Goal: Navigation & Orientation: Find specific page/section

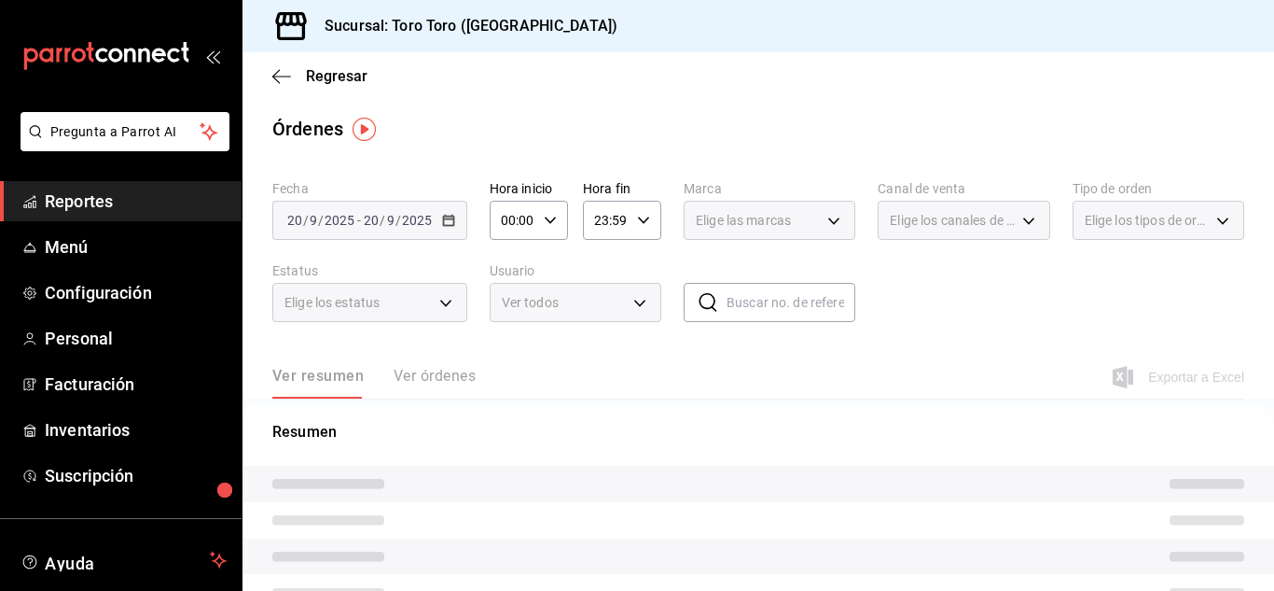
scroll to position [114, 0]
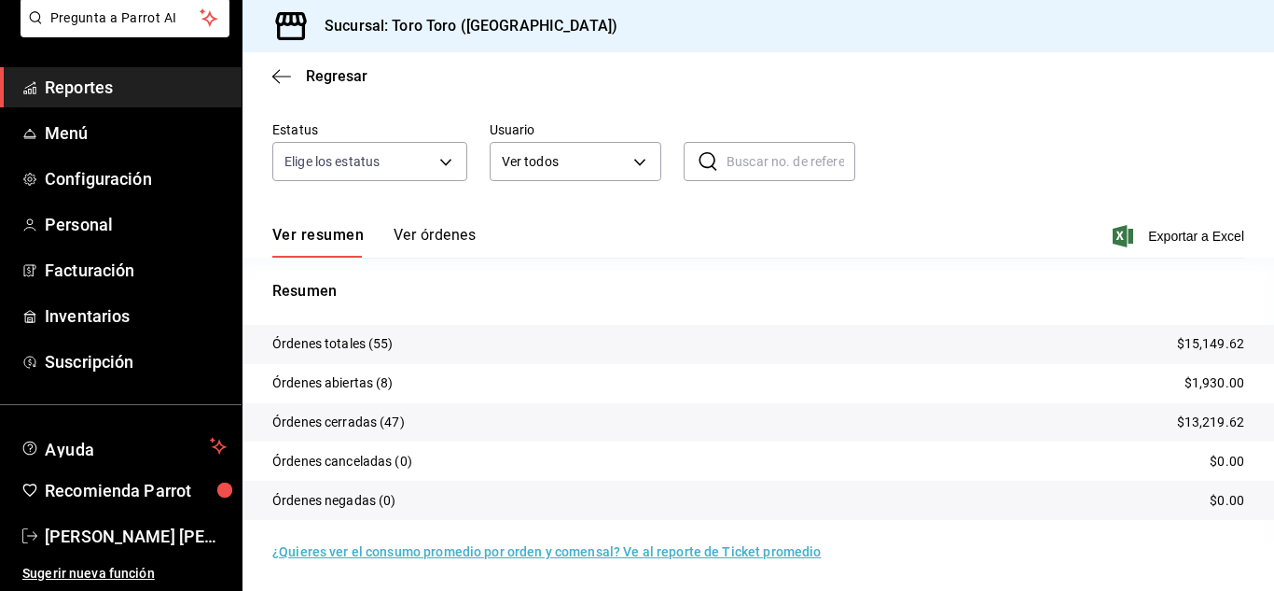
scroll to position [142, 0]
click at [105, 83] on span "Reportes" at bounding box center [136, 87] width 182 height 25
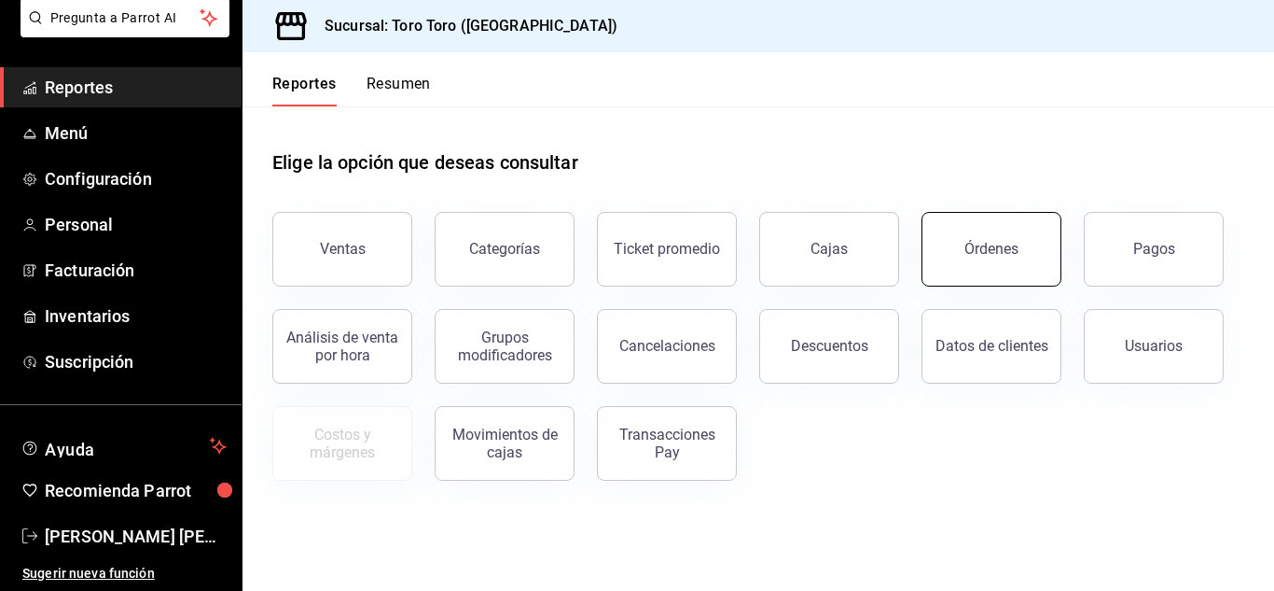
click at [960, 257] on button "Órdenes" at bounding box center [992, 249] width 140 height 75
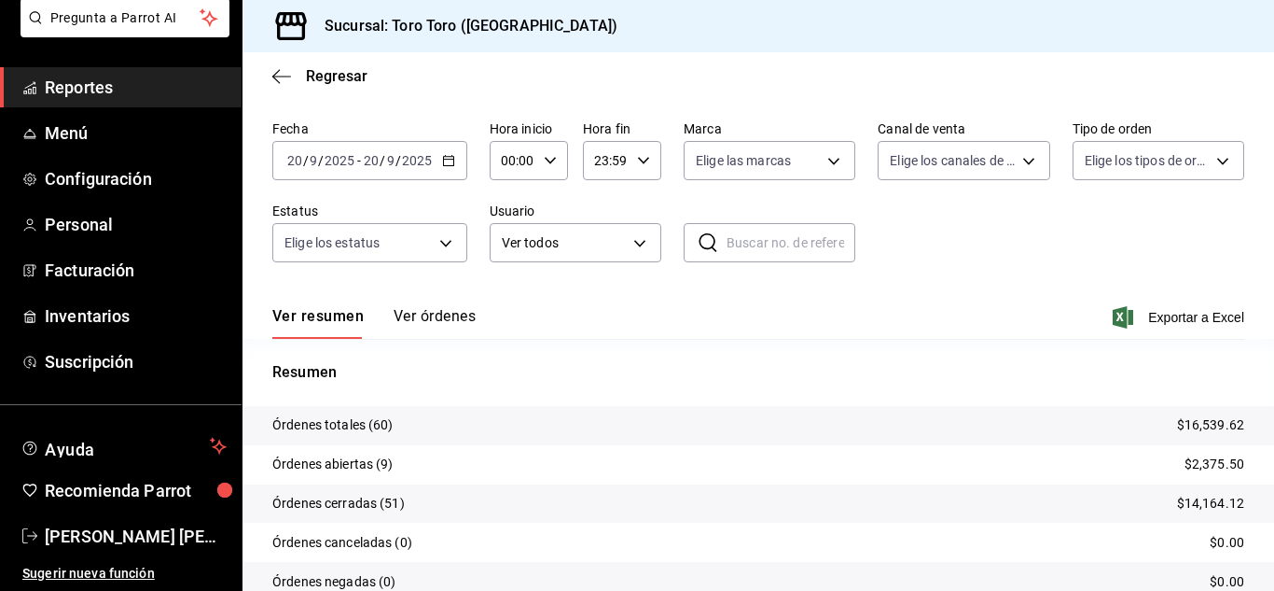
scroll to position [93, 0]
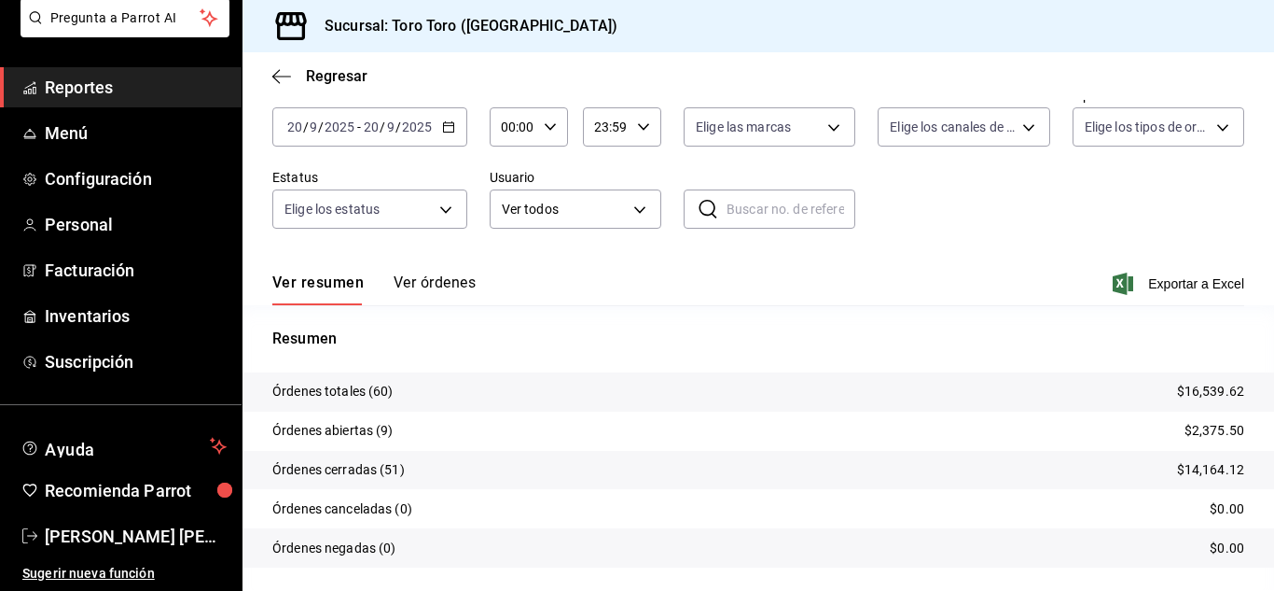
click at [73, 91] on span "Reportes" at bounding box center [136, 87] width 182 height 25
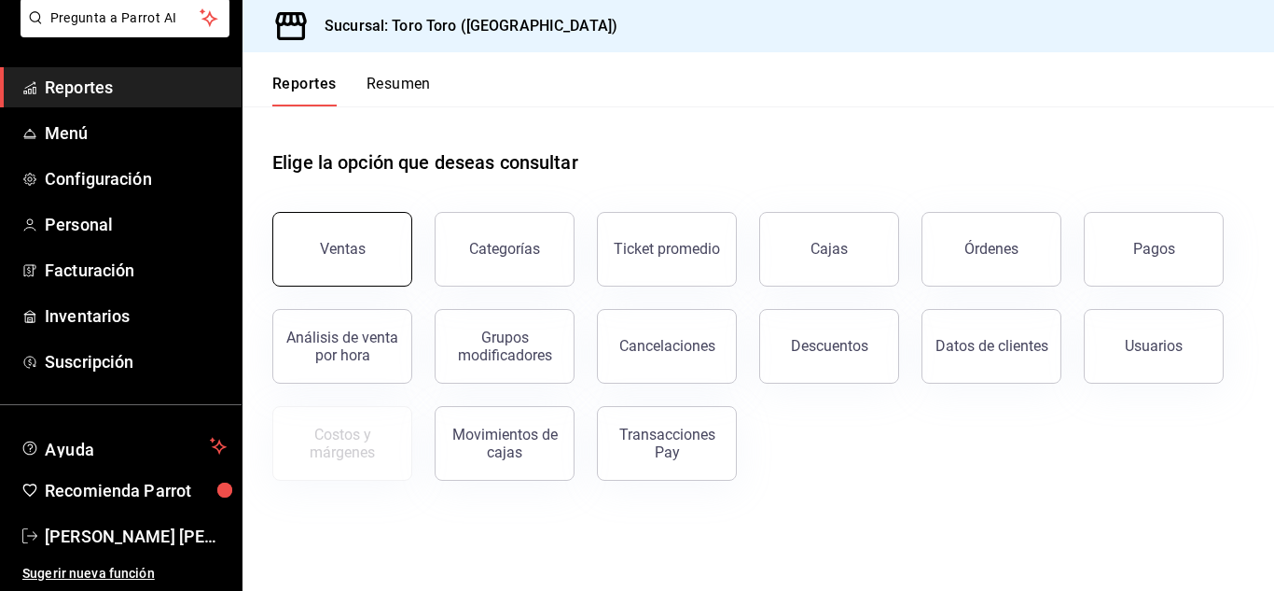
click at [328, 232] on button "Ventas" at bounding box center [342, 249] width 140 height 75
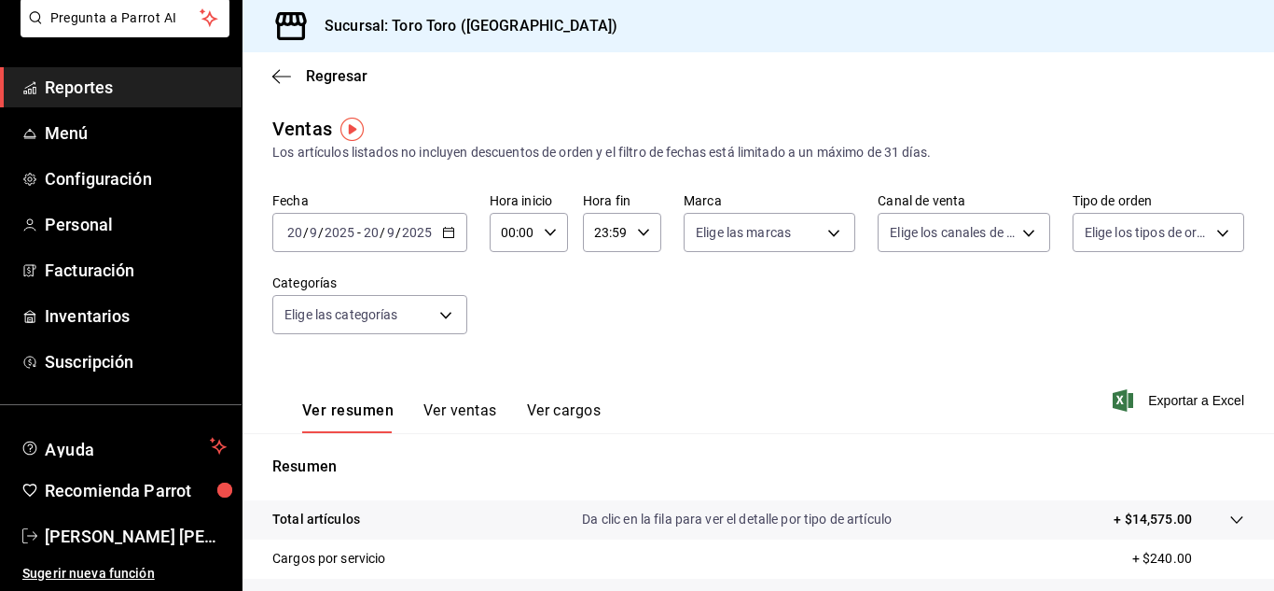
click at [545, 409] on button "Ver cargos" at bounding box center [564, 417] width 75 height 32
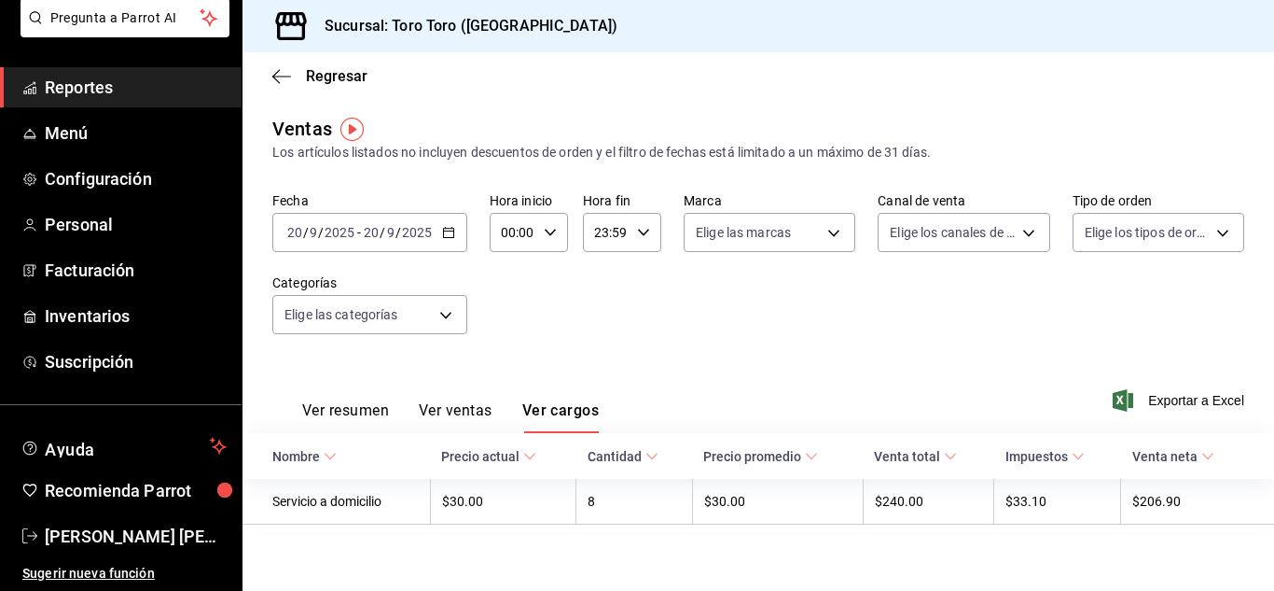
click at [94, 93] on span "Reportes" at bounding box center [136, 87] width 182 height 25
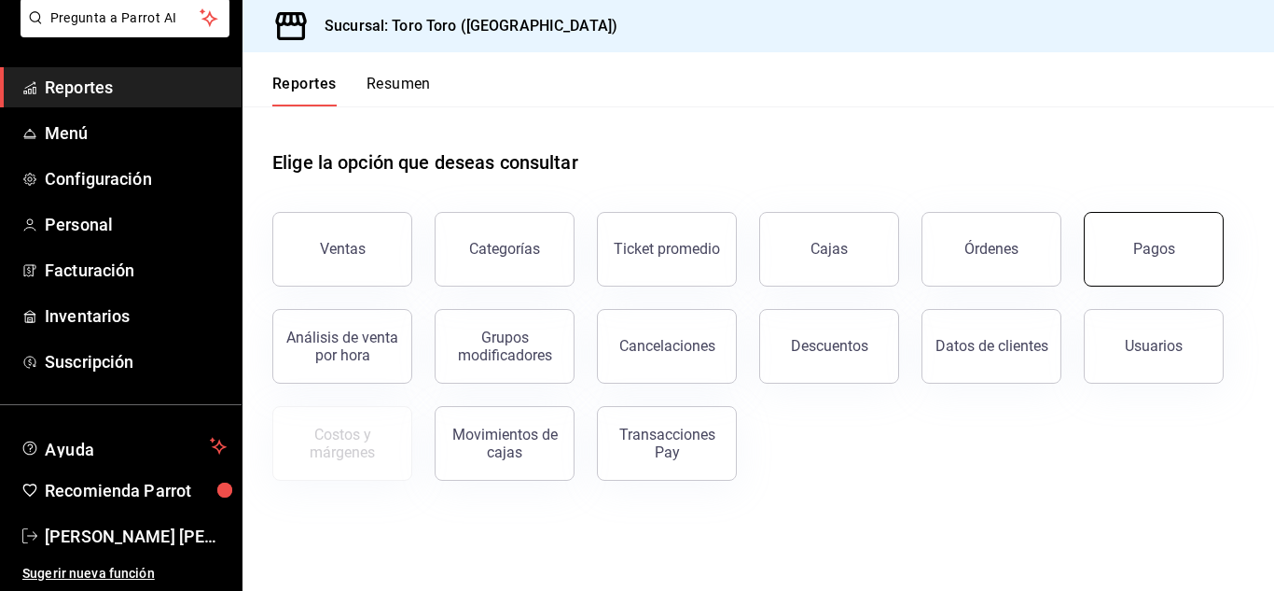
click at [1100, 258] on button "Pagos" at bounding box center [1154, 249] width 140 height 75
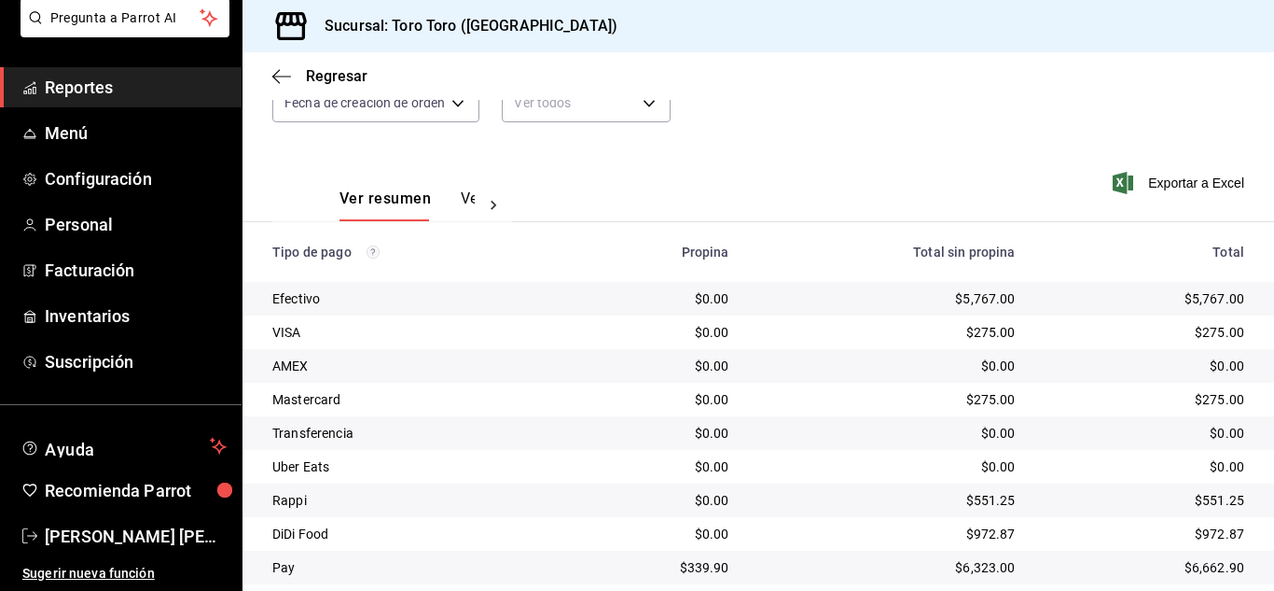
scroll to position [267, 0]
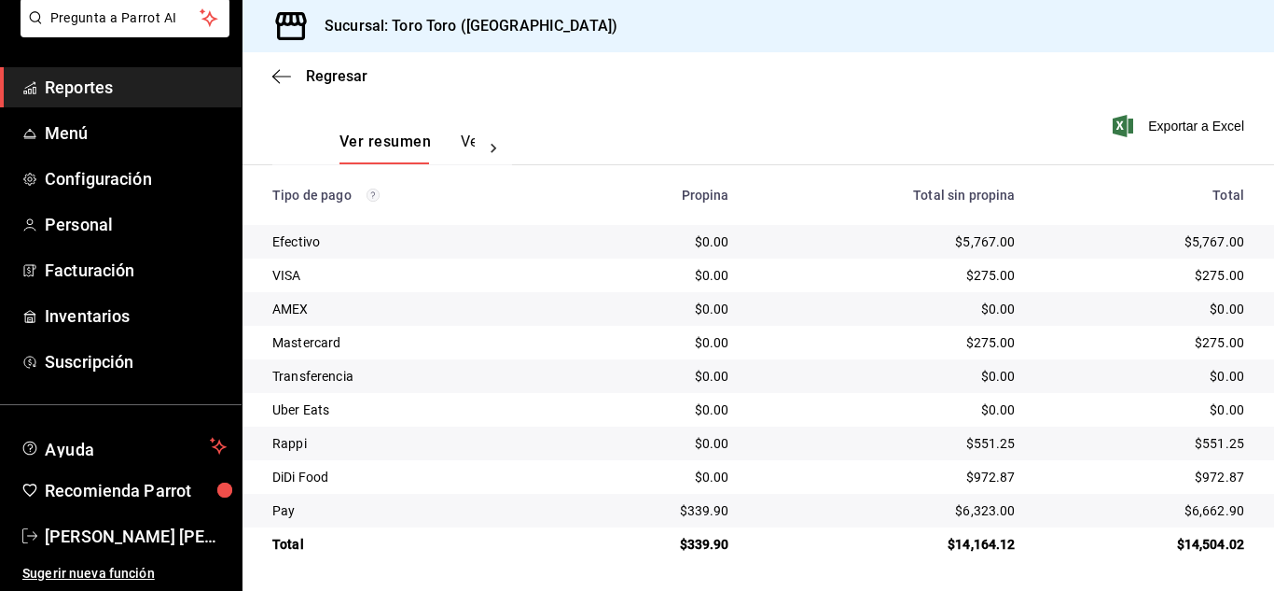
click at [82, 79] on span "Reportes" at bounding box center [136, 87] width 182 height 25
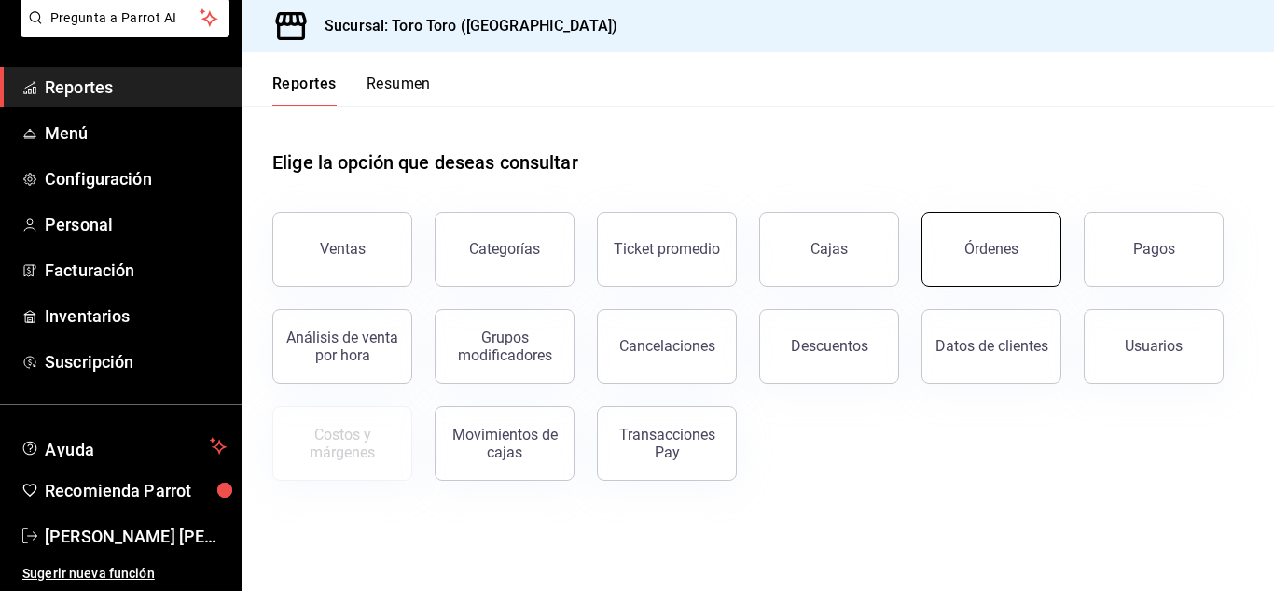
click at [1002, 245] on div "Órdenes" at bounding box center [992, 249] width 54 height 18
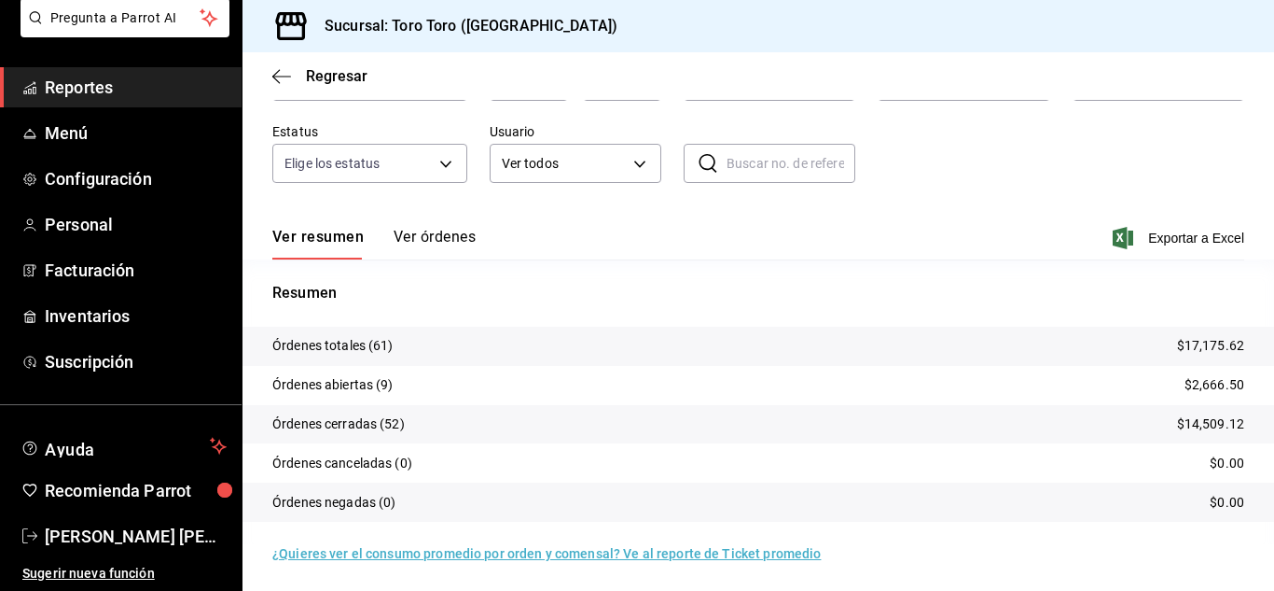
scroll to position [142, 0]
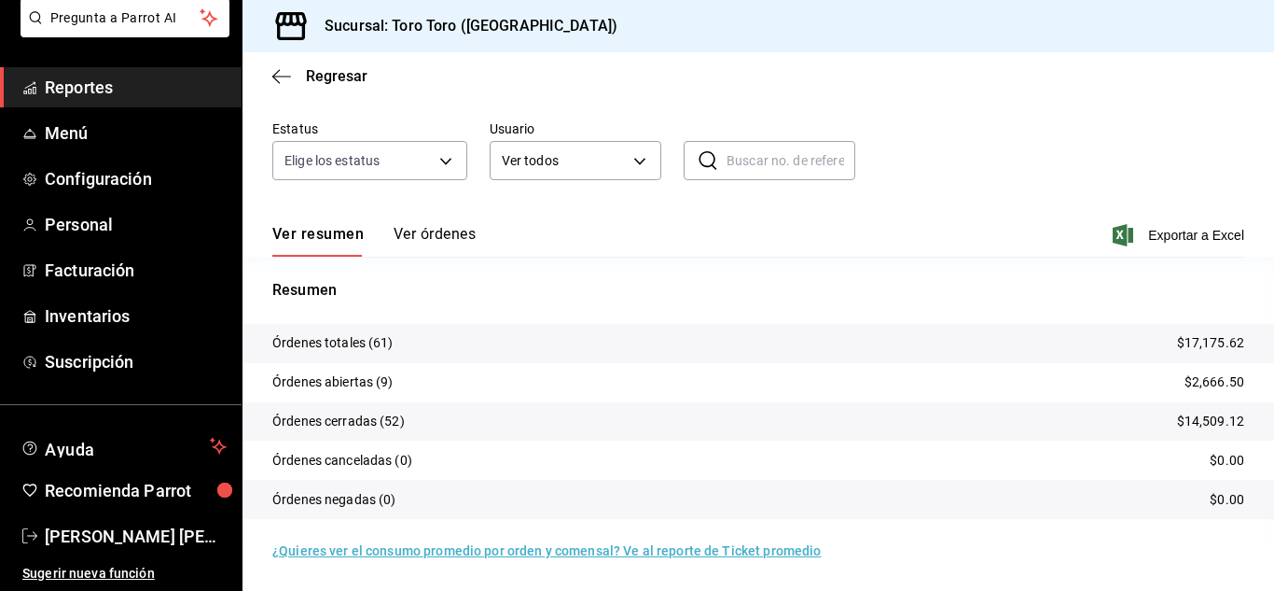
click at [113, 90] on span "Reportes" at bounding box center [136, 87] width 182 height 25
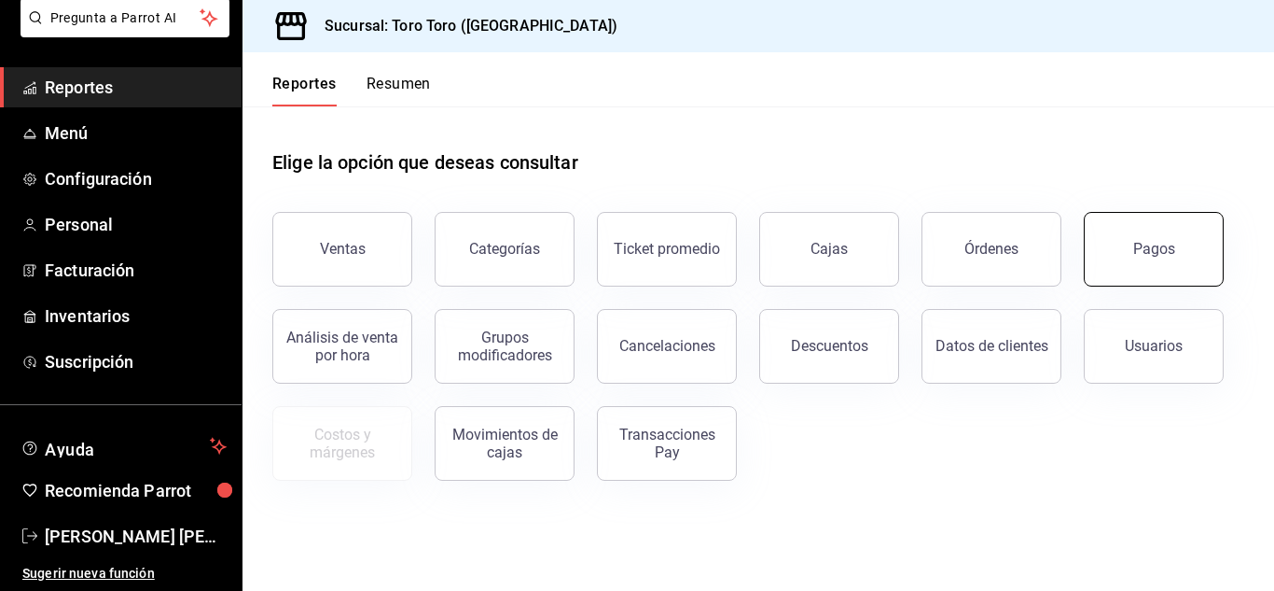
click at [1131, 254] on button "Pagos" at bounding box center [1154, 249] width 140 height 75
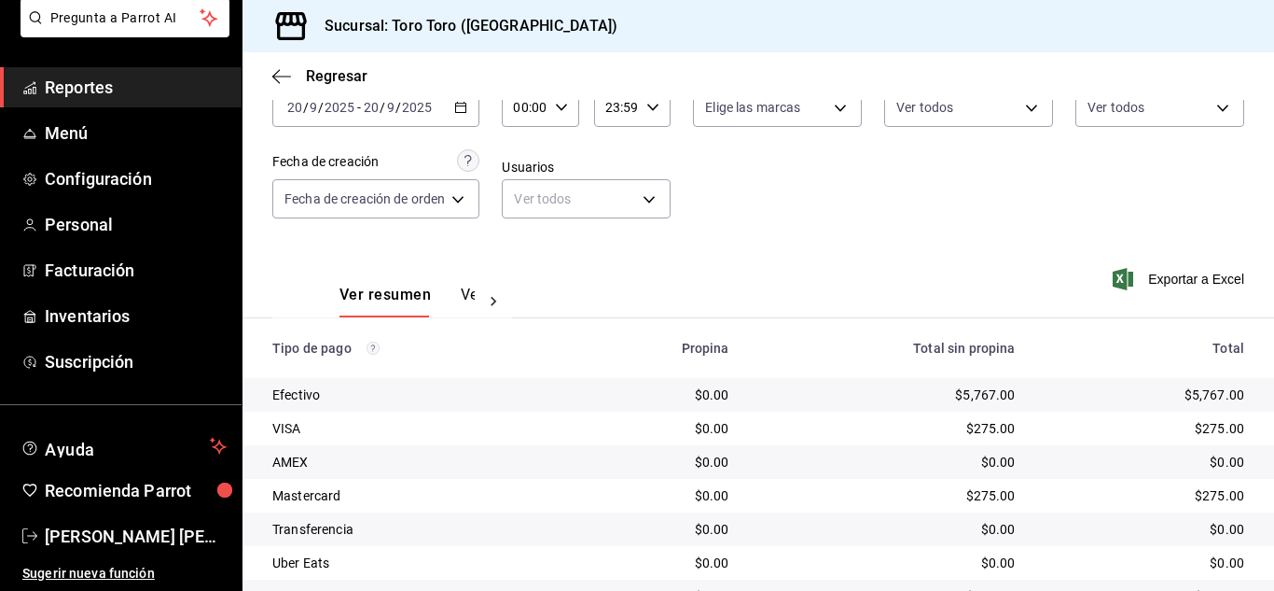
scroll to position [267, 0]
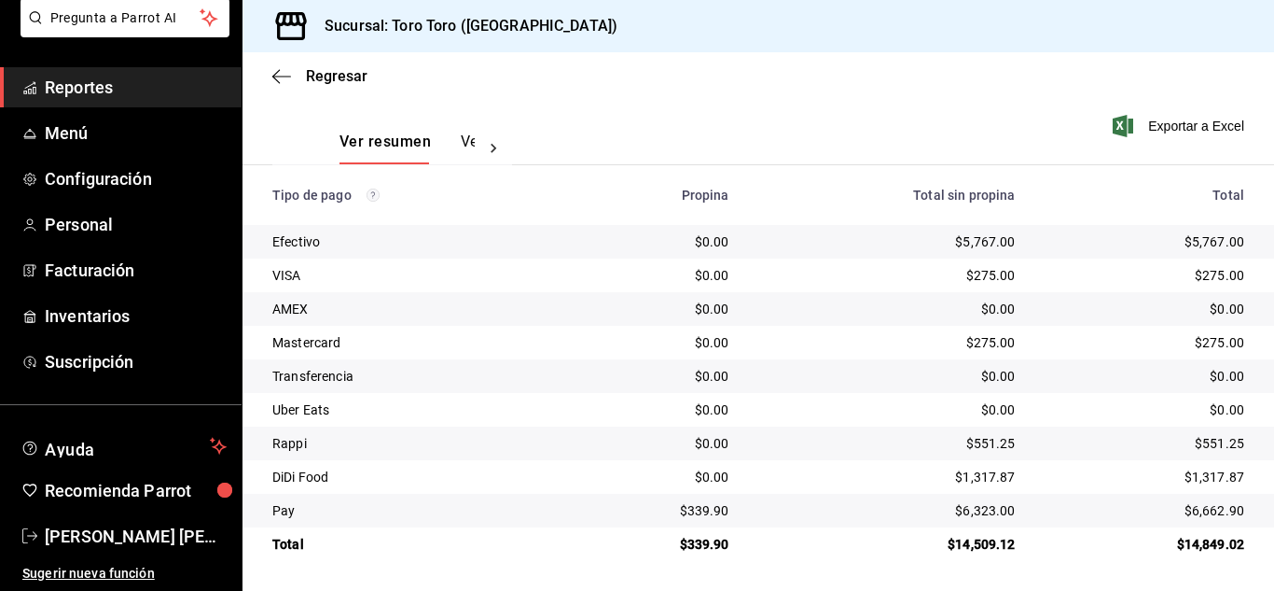
click at [92, 90] on span "Reportes" at bounding box center [136, 87] width 182 height 25
